Goal: Ask a question: Seek information or help from site administrators or community

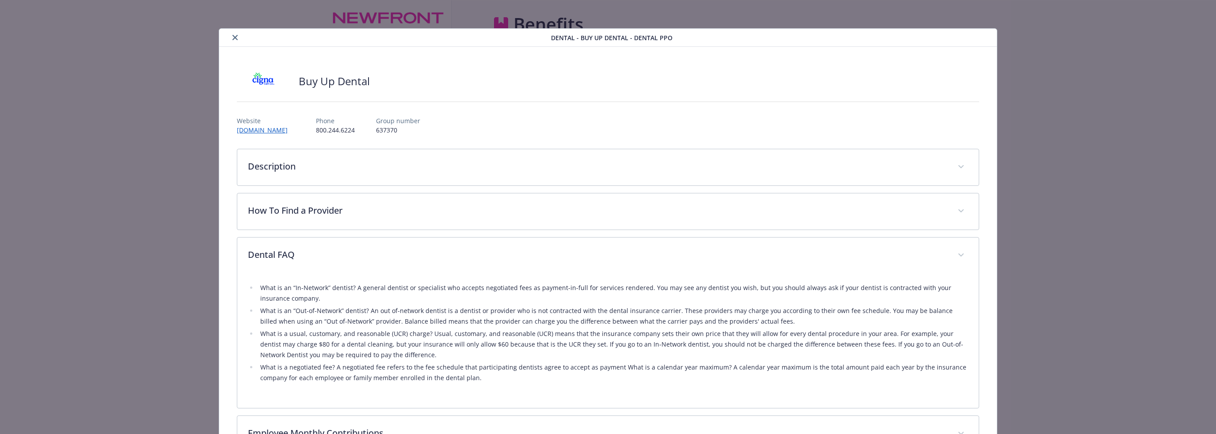
scroll to position [197, 0]
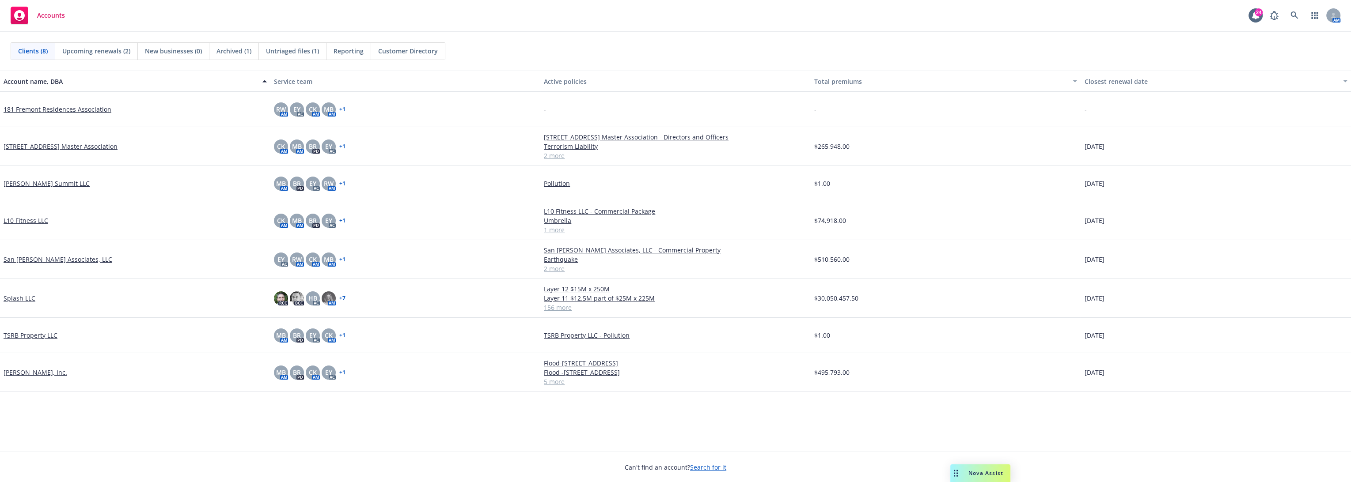
click at [983, 469] on div "Nova Assist" at bounding box center [980, 474] width 60 height 18
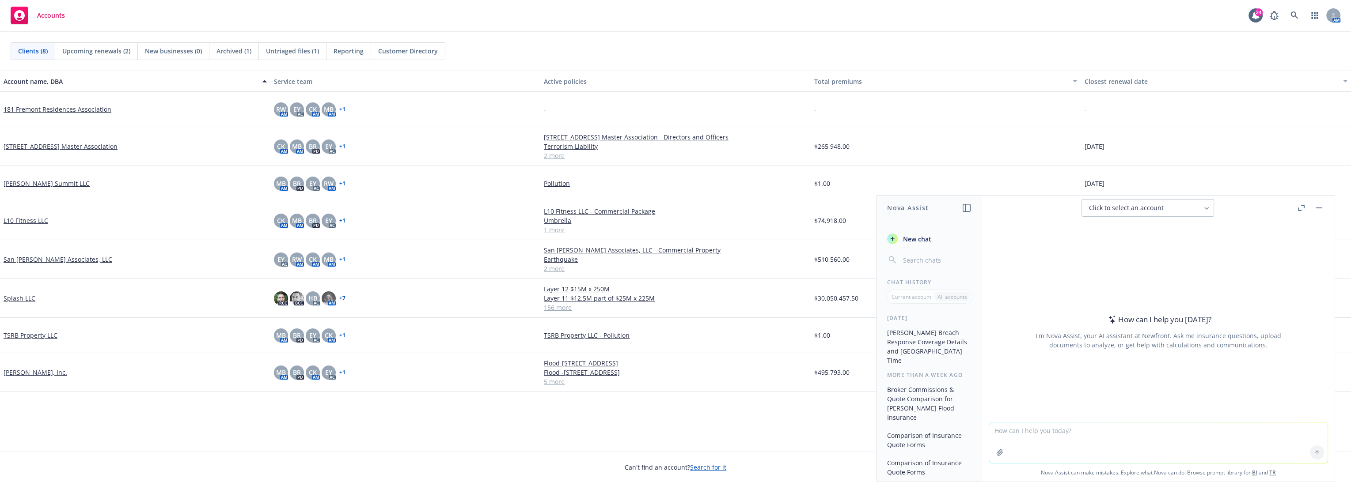
click at [1300, 207] on icon "button" at bounding box center [1301, 208] width 7 height 6
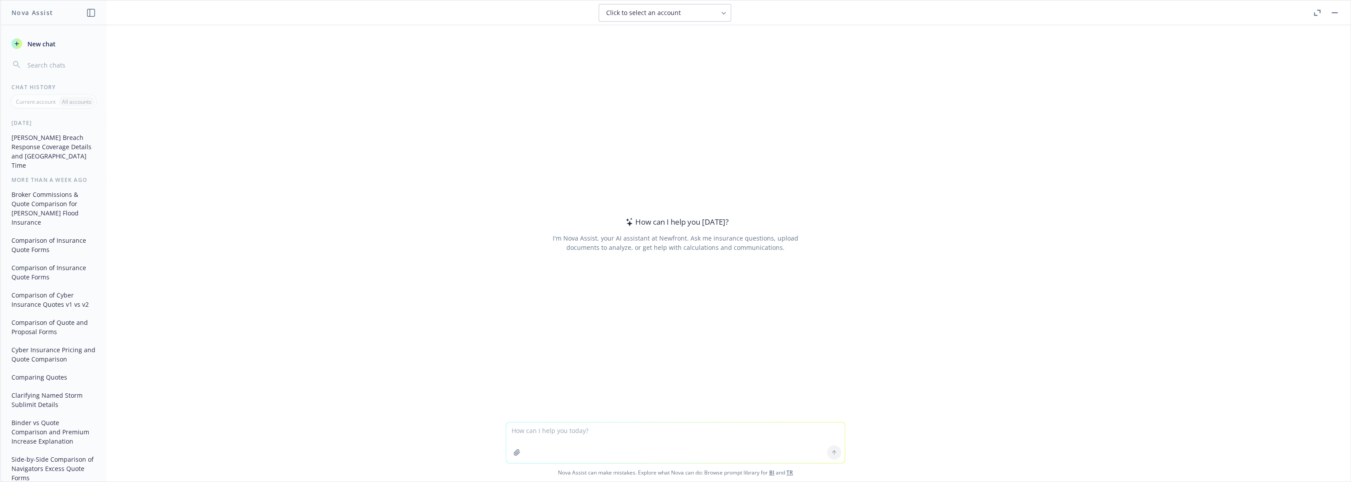
click at [620, 430] on textarea at bounding box center [675, 443] width 338 height 41
paste textarea "LO Ipsumdolo – Sitame con adi elitsedd eius – temp incidi ut lab etdolo mag ali…"
type textarea "LO Ipsumdolo – Sitame con adi elitsedd eius – temp incidi ut lab etdolo mag ali…"
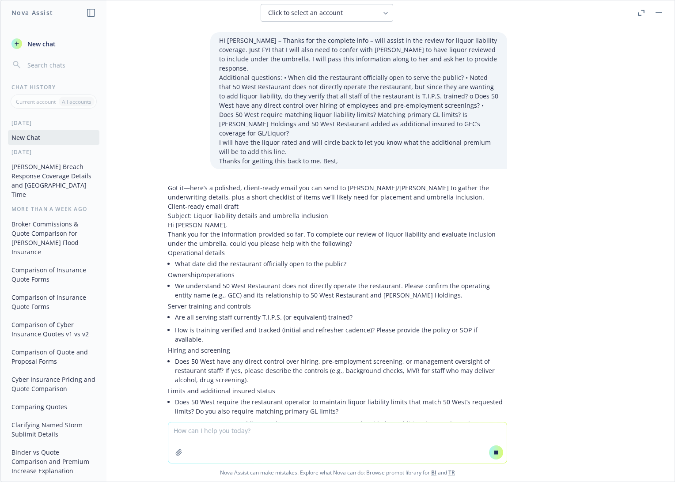
click at [315, 425] on textarea at bounding box center [337, 443] width 338 height 41
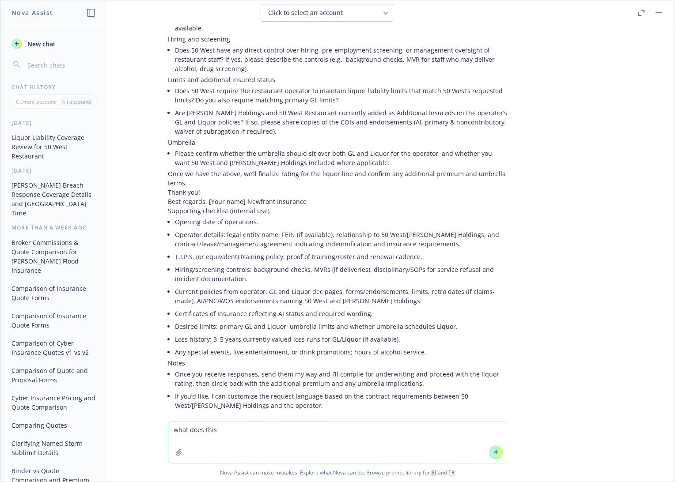
scroll to position [315, 0]
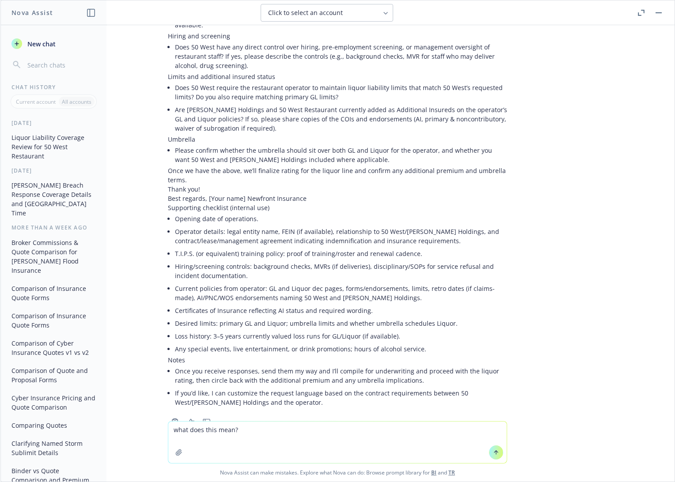
drag, startPoint x: 315, startPoint y: 425, endPoint x: 74, endPoint y: 397, distance: 242.9
click at [310, 425] on textarea "what does this mean?" at bounding box center [337, 443] width 338 height 42
click at [254, 433] on textarea "what does this mean?" at bounding box center [337, 443] width 338 height 42
paste textarea "• Does 50 West require matching liquor liability limits? Matching primary GL li…"
type textarea "what does this mean? • Does 50 West require matching liquor liability limits? M…"
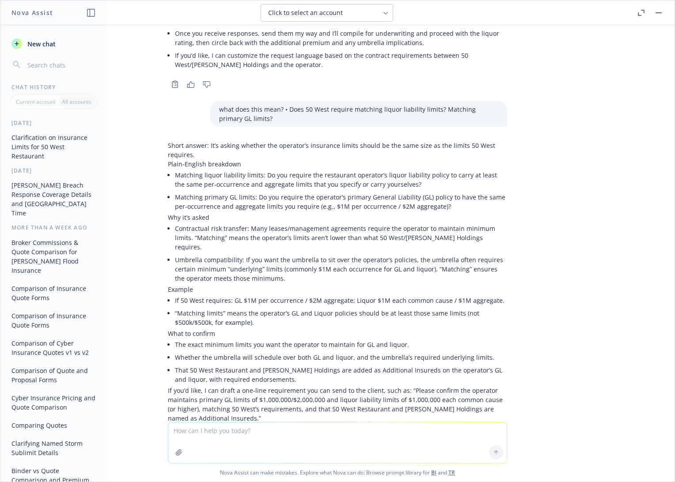
scroll to position [657, 0]
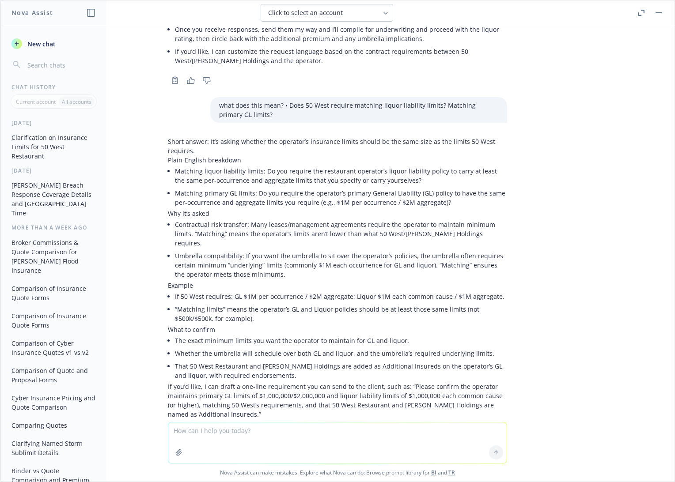
click at [303, 434] on textarea at bounding box center [337, 443] width 338 height 41
type textarea "what is gec/"
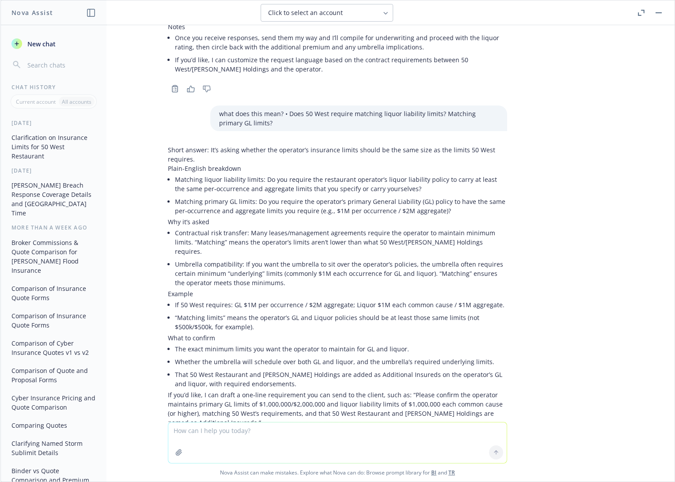
scroll to position [599, 0]
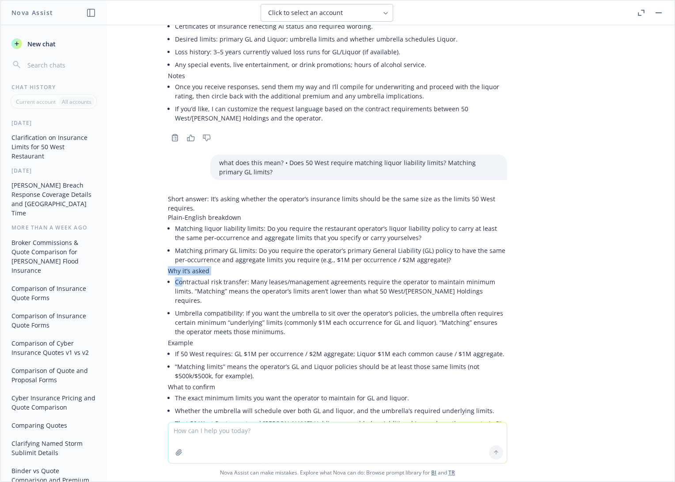
drag, startPoint x: 160, startPoint y: 241, endPoint x: 175, endPoint y: 250, distance: 16.8
click at [175, 250] on div "Short answer: It’s asking whether the operator’s insurance limits should be the…" at bounding box center [337, 335] width 339 height 282
click at [213, 276] on li "Contractual risk transfer: Many leases/management agreements require the operat…" at bounding box center [341, 291] width 332 height 31
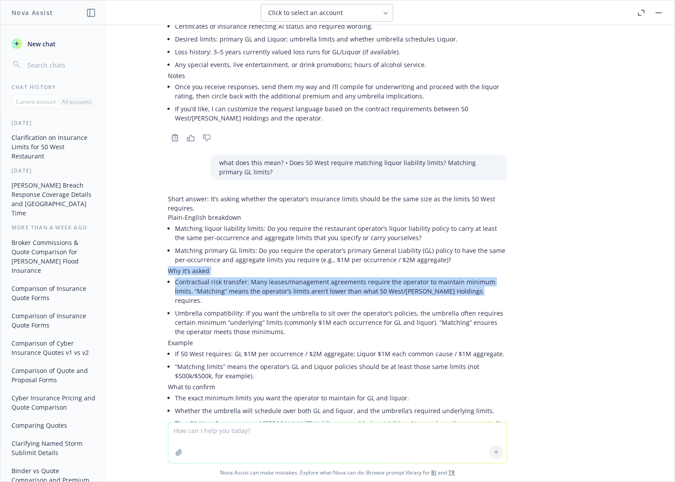
drag, startPoint x: 159, startPoint y: 241, endPoint x: 444, endPoint y: 266, distance: 286.0
click at [444, 266] on div "Short answer: It’s asking whether the operator’s insurance limits should be the…" at bounding box center [337, 343] width 353 height 305
copy div "Why it’s asked Contractual risk transfer: Many leases/management agreements req…"
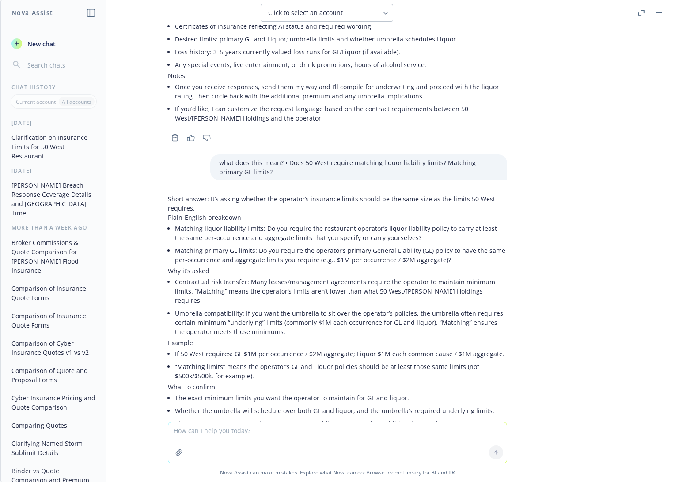
click at [252, 431] on textarea at bounding box center [337, 443] width 338 height 41
click at [262, 431] on textarea "does liquor liability n" at bounding box center [337, 443] width 338 height 42
type textarea "does liquor liability need to match GL limits on the same policy?"
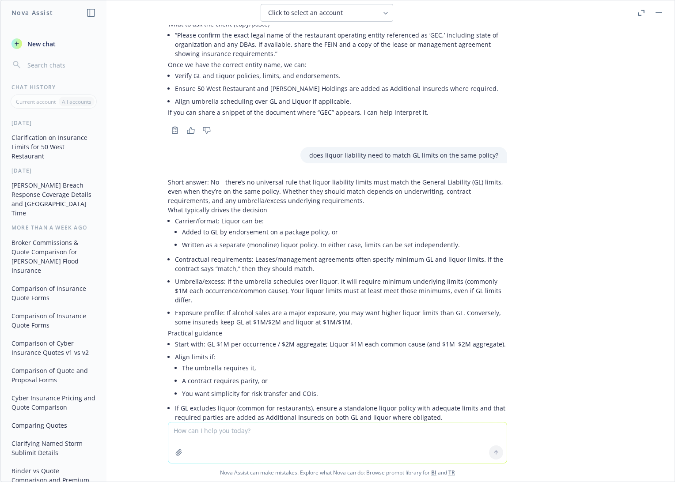
scroll to position [1219, 0]
